Goal: Transaction & Acquisition: Purchase product/service

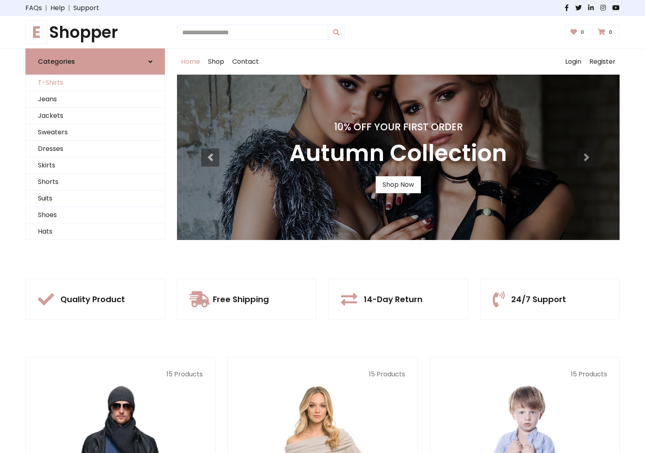
click at [95, 83] on link "T-Shirts" at bounding box center [95, 83] width 139 height 17
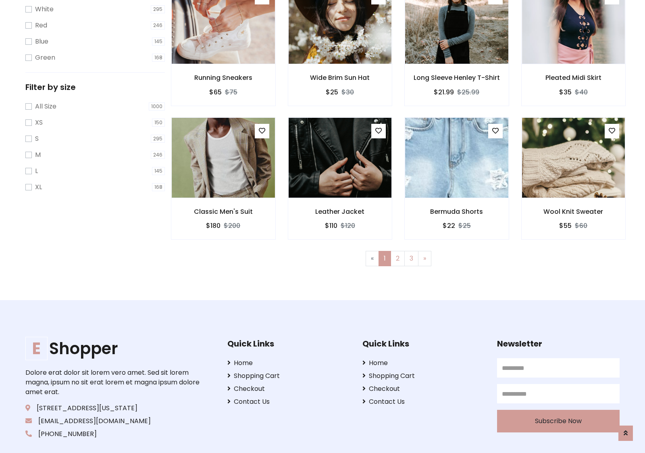
scroll to position [15, 0]
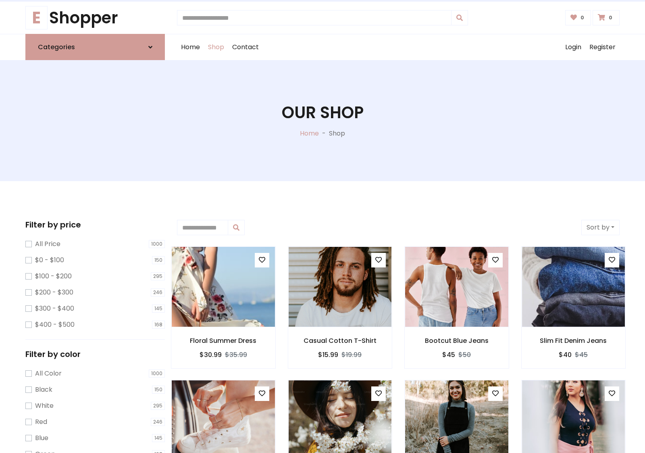
click at [323, 121] on h1 "Our Shop" at bounding box center [323, 112] width 82 height 19
click at [398, 47] on div "Home Shop Contact Log out Login Register" at bounding box center [398, 47] width 443 height 26
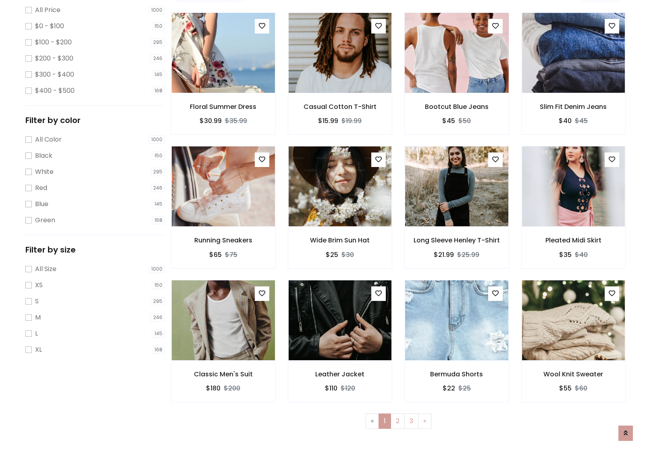
click at [457, 81] on img at bounding box center [457, 53] width 124 height 194
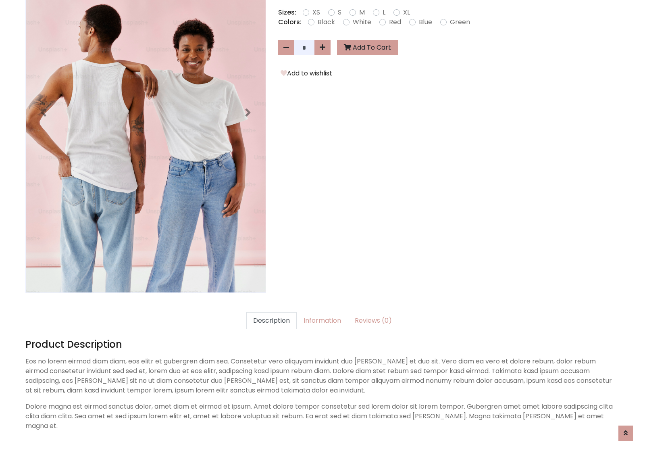
scroll to position [197, 0]
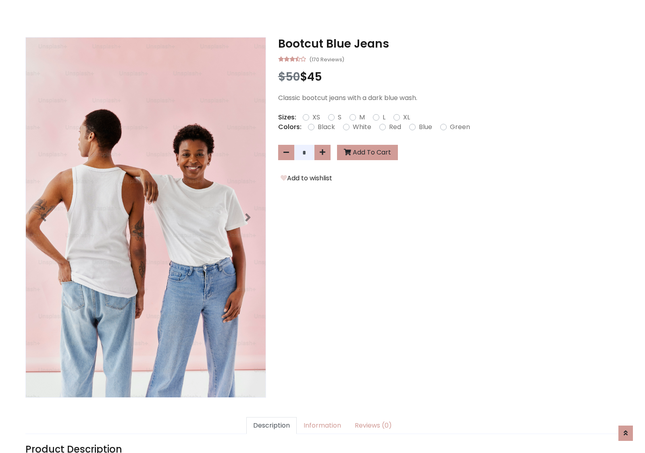
click at [449, 44] on h3 "Bootcut Blue Jeans" at bounding box center [449, 44] width 342 height 14
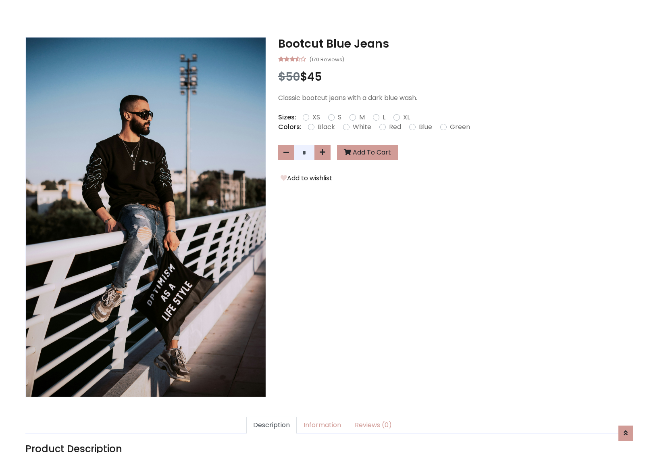
click at [449, 44] on h3 "Bootcut Blue Jeans" at bounding box center [449, 44] width 342 height 14
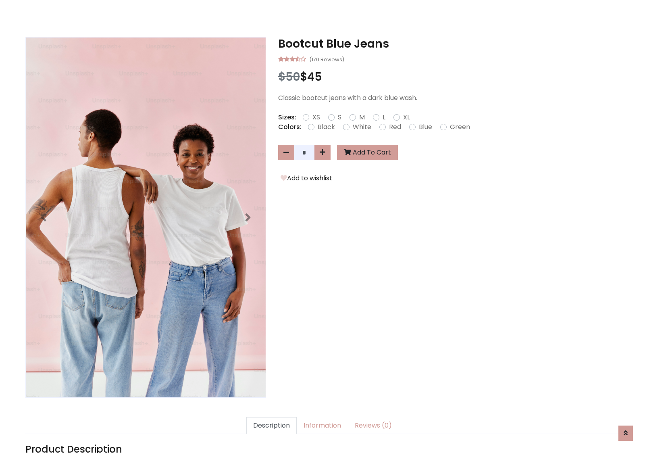
click at [449, 44] on h3 "Bootcut Blue Jeans" at bounding box center [449, 44] width 342 height 14
